Goal: Check status

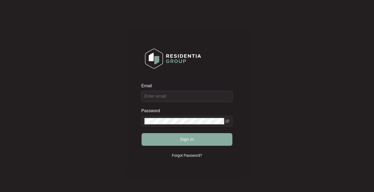
type input "[EMAIL_ADDRESS][DOMAIN_NAME]"
click at [169, 136] on button "Sign in" at bounding box center [187, 139] width 91 height 13
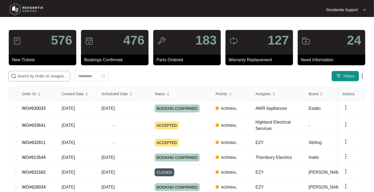
click at [49, 75] on input "text" at bounding box center [42, 76] width 51 height 6
paste input "633641"
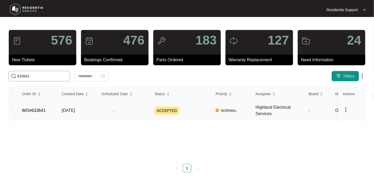
type input "633641"
click at [233, 114] on span "NORMAL" at bounding box center [229, 111] width 20 height 6
